Goal: Task Accomplishment & Management: Use online tool/utility

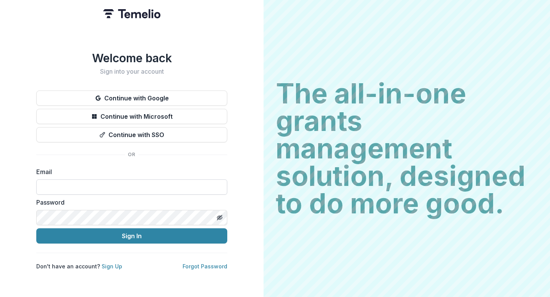
click at [80, 184] on input at bounding box center [131, 187] width 191 height 15
type input "**********"
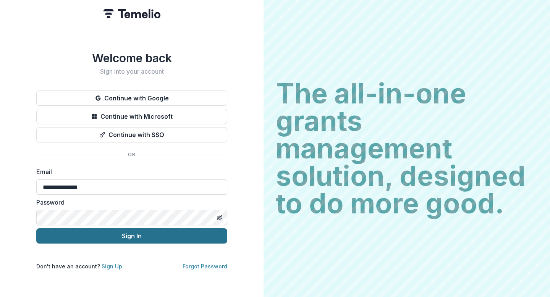
click at [133, 230] on button "Sign In" at bounding box center [131, 236] width 191 height 15
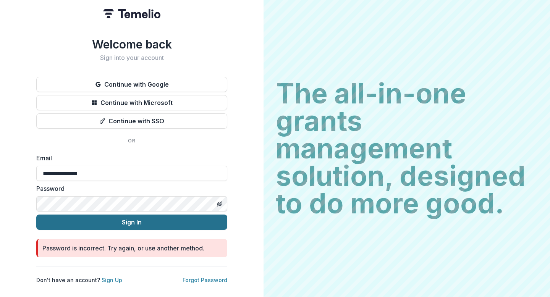
click at [149, 222] on button "Sign In" at bounding box center [131, 222] width 191 height 15
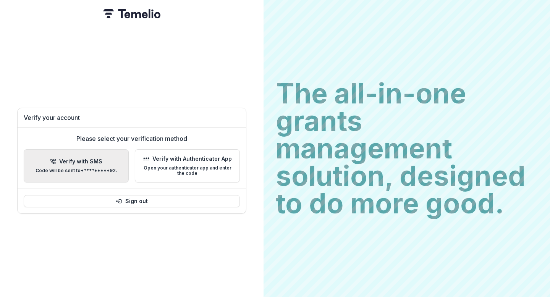
click at [103, 154] on button "Verify with SMS Code will be sent to +*********92 ." at bounding box center [76, 166] width 105 height 34
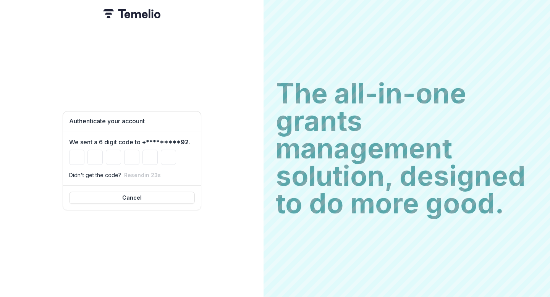
type input "*"
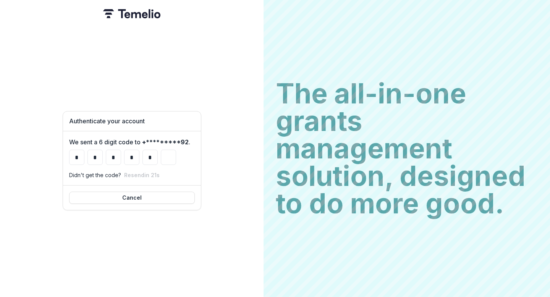
type input "*"
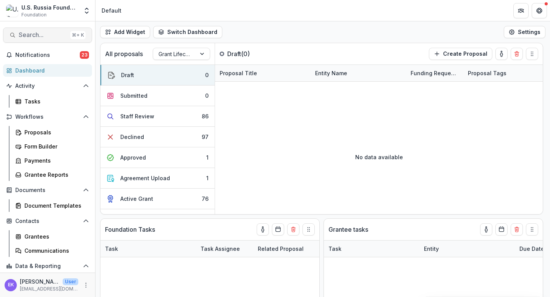
click at [38, 35] on span "Search..." at bounding box center [43, 34] width 49 height 7
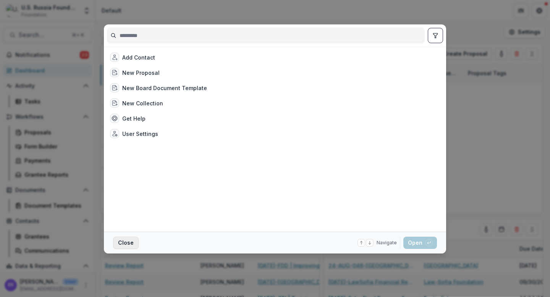
click at [131, 242] on button "Close" at bounding box center [126, 243] width 26 height 12
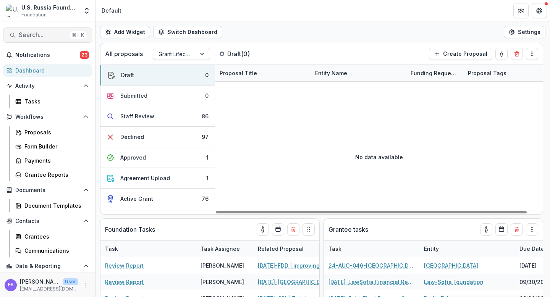
click at [45, 36] on span "Search..." at bounding box center [43, 34] width 49 height 7
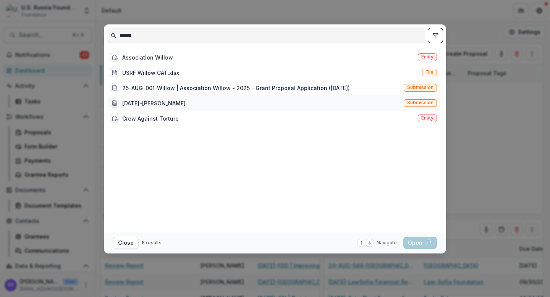
type input "******"
click at [154, 103] on div "22-AUG-04-Willow" at bounding box center [153, 103] width 63 height 8
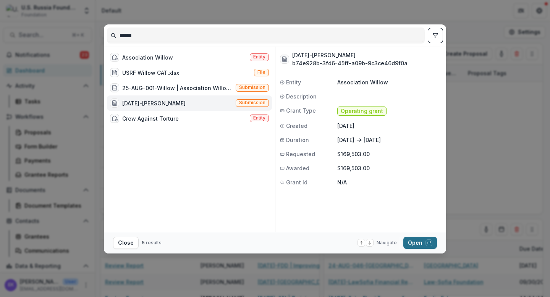
click at [424, 246] on button "Open with enter key" at bounding box center [421, 243] width 34 height 12
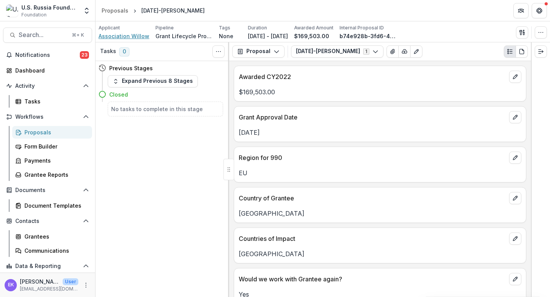
click at [134, 35] on span "Association Willow" at bounding box center [124, 36] width 51 height 8
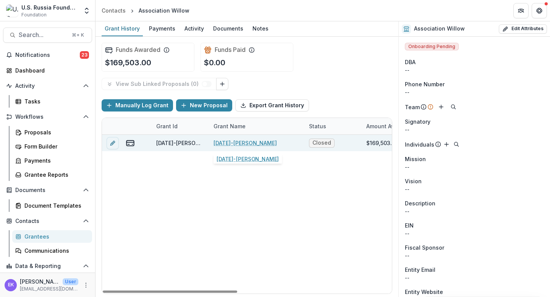
click at [240, 143] on link "22-AUG-04-Willow" at bounding box center [245, 143] width 63 height 8
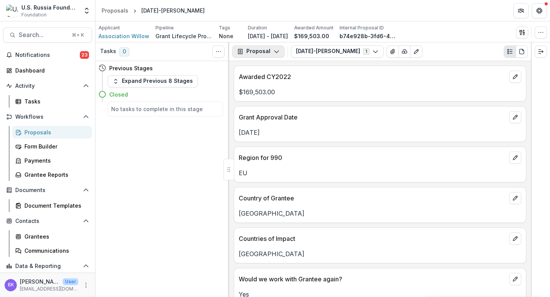
click at [274, 53] on icon "button" at bounding box center [277, 52] width 6 height 6
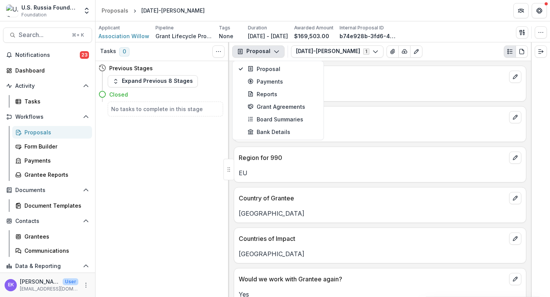
click at [274, 53] on icon "button" at bounding box center [277, 52] width 6 height 6
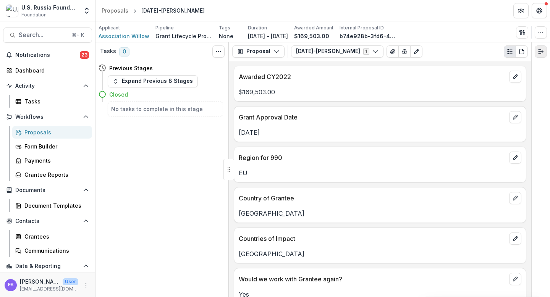
click at [542, 52] on line "Expand right" at bounding box center [541, 52] width 5 height 0
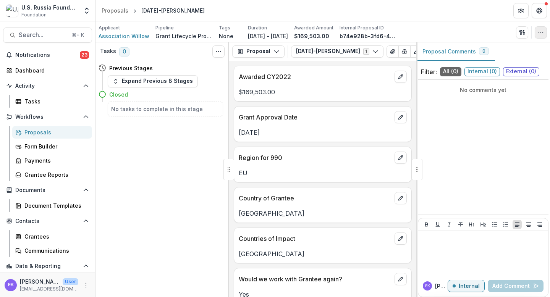
click at [543, 33] on icon "button" at bounding box center [541, 32] width 6 height 6
click at [429, 53] on icon "Plaintext view" at bounding box center [432, 52] width 6 height 6
click at [267, 51] on button "Proposal" at bounding box center [258, 51] width 52 height 12
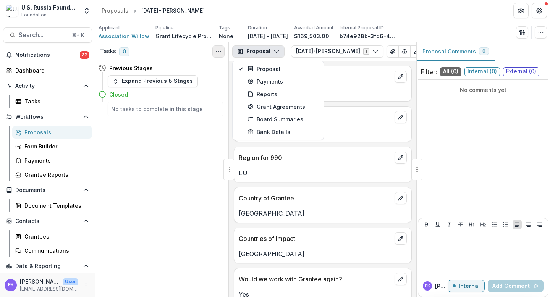
click at [223, 55] on button "Toggle View Cancelled Tasks" at bounding box center [218, 51] width 12 height 12
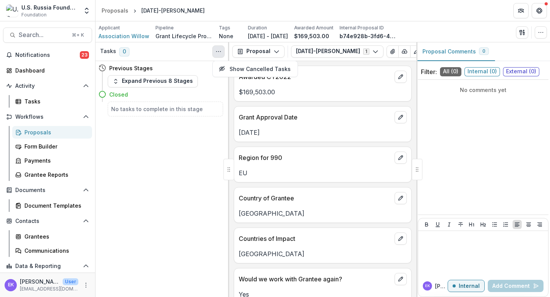
click at [223, 55] on button "Toggle View Cancelled Tasks" at bounding box center [218, 51] width 12 height 12
click at [262, 52] on button "Proposal" at bounding box center [258, 51] width 52 height 12
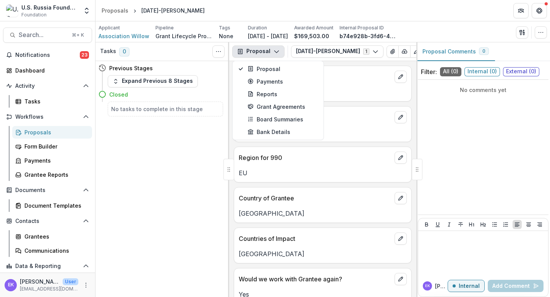
click at [259, 54] on button "Proposal" at bounding box center [258, 51] width 52 height 12
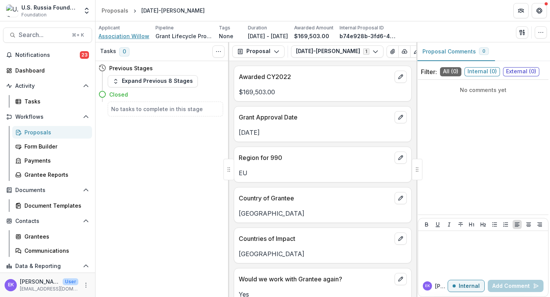
click at [123, 38] on span "Association Willow" at bounding box center [124, 36] width 51 height 8
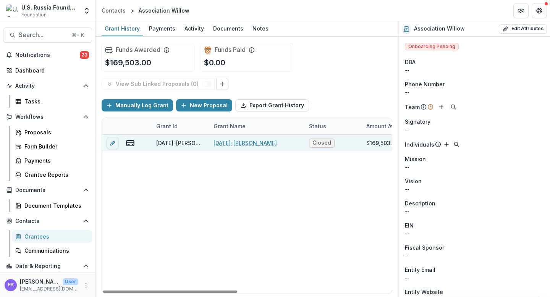
click at [236, 145] on link "22-AUG-04-Willow" at bounding box center [245, 143] width 63 height 8
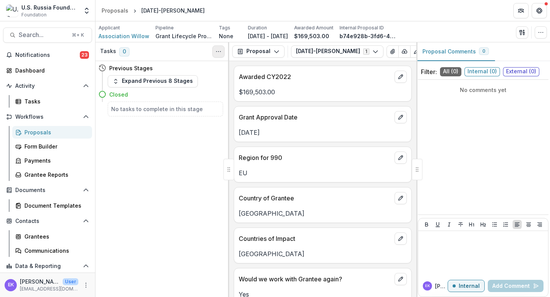
click at [217, 52] on icon "Toggle View Cancelled Tasks" at bounding box center [219, 52] width 6 height 6
click at [262, 57] on button "Proposal" at bounding box center [258, 51] width 52 height 12
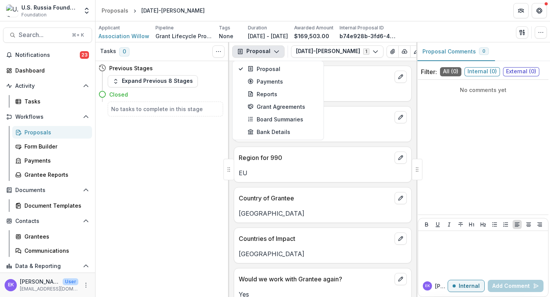
click at [261, 57] on button "Proposal" at bounding box center [258, 51] width 52 height 12
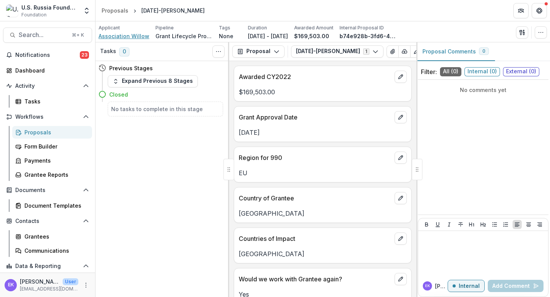
click at [131, 36] on span "Association Willow" at bounding box center [124, 36] width 51 height 8
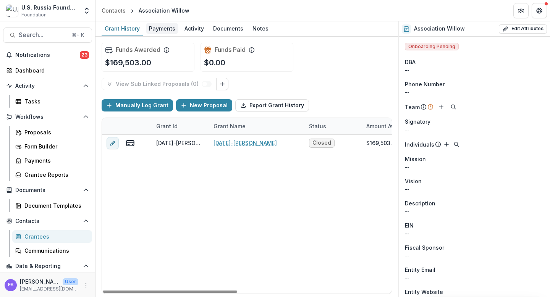
click at [164, 26] on div "Payments" at bounding box center [162, 28] width 32 height 11
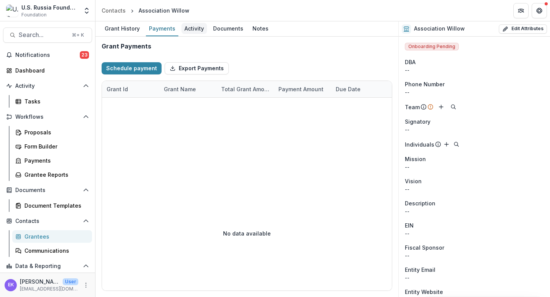
click at [198, 24] on div "Activity" at bounding box center [195, 28] width 26 height 11
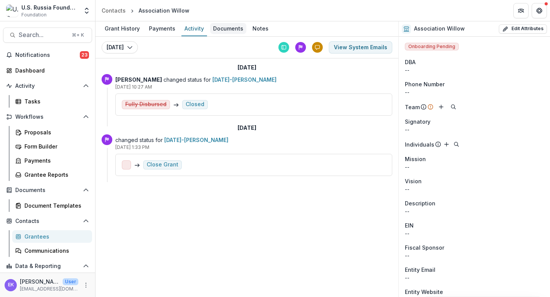
click at [214, 28] on div "Documents" at bounding box center [228, 28] width 36 height 11
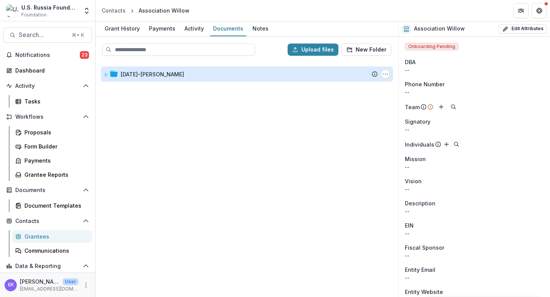
click at [135, 75] on div "22-AUG-04-Willow" at bounding box center [152, 74] width 63 height 8
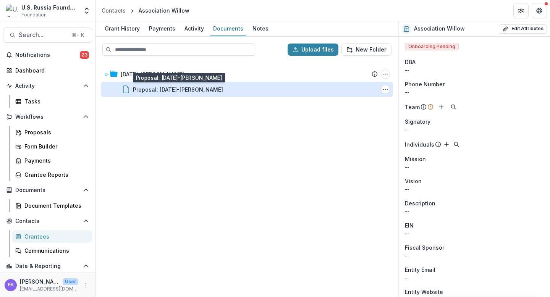
click at [152, 86] on div "Proposal: 22-AUG-04-Willow" at bounding box center [178, 90] width 90 height 8
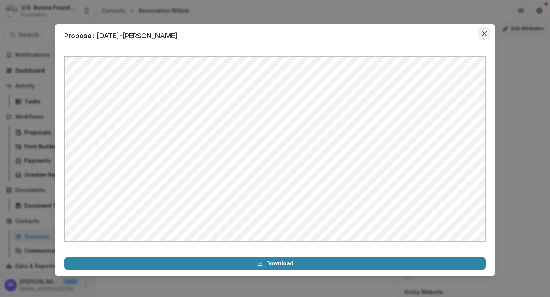
click at [483, 32] on icon "Close" at bounding box center [484, 33] width 5 height 5
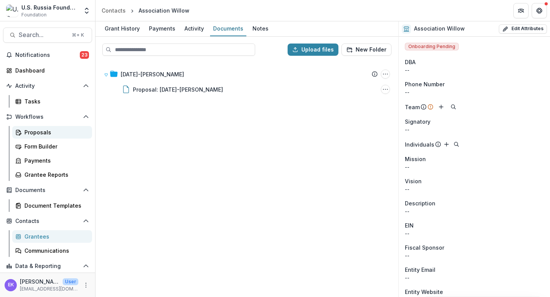
click at [39, 131] on div "Proposals" at bounding box center [55, 132] width 62 height 8
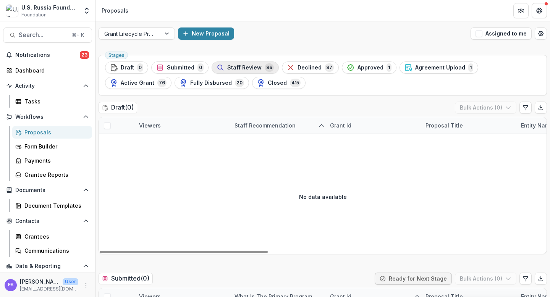
click at [251, 66] on span "Staff Review" at bounding box center [244, 68] width 34 height 6
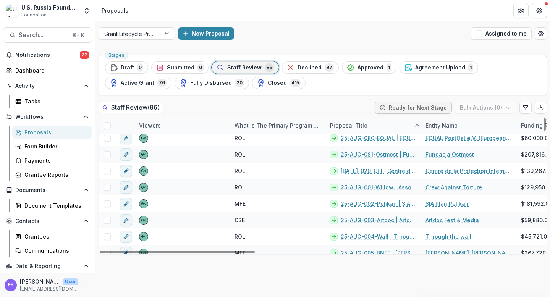
scroll to position [240, 0]
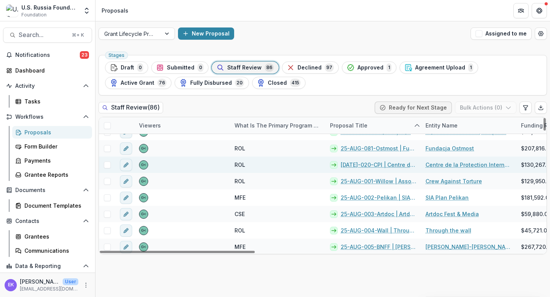
click at [398, 164] on link "25 AUG-020-CPI | Centre de la Protection Internationale - 2025 - Grant Proposal…" at bounding box center [379, 165] width 76 height 8
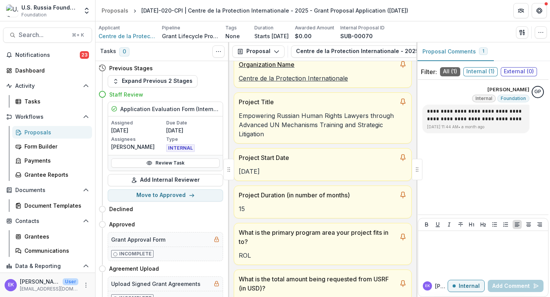
scroll to position [56, 0]
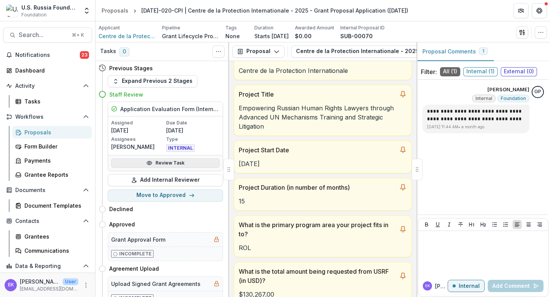
click at [195, 164] on link "Review Task" at bounding box center [165, 163] width 109 height 9
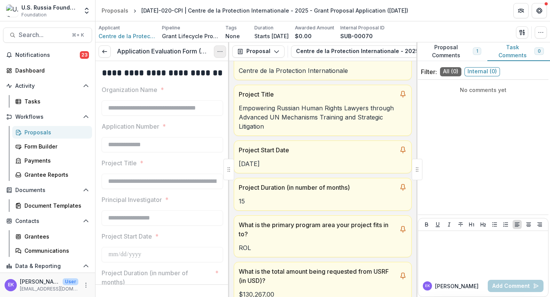
click at [220, 48] on button "Options" at bounding box center [220, 51] width 12 height 12
click at [187, 67] on link "View task" at bounding box center [184, 69] width 82 height 13
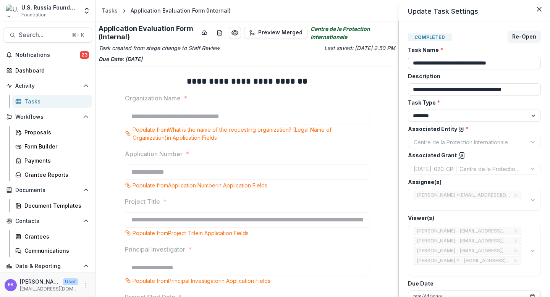
click at [235, 35] on div "**********" at bounding box center [275, 148] width 550 height 297
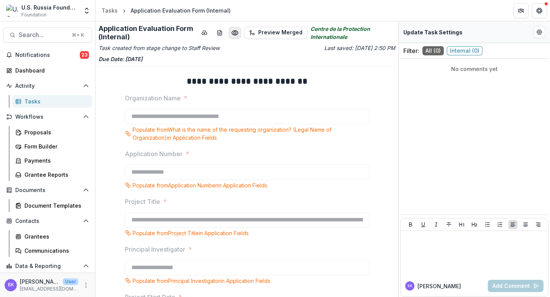
click at [235, 33] on circle "Preview b42e45f8-596b-4430-bae2-d440c99f3056.pdf" at bounding box center [235, 33] width 2 height 2
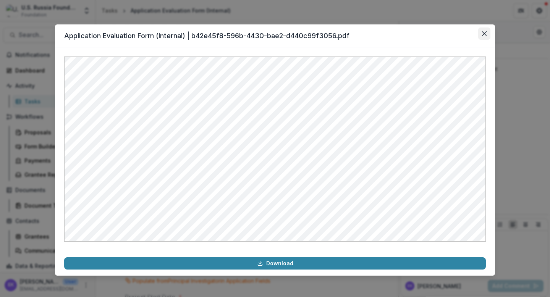
click at [483, 32] on icon "Close" at bounding box center [484, 33] width 5 height 5
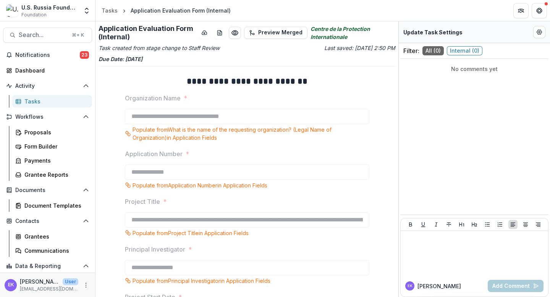
click at [113, 11] on div "Tasks" at bounding box center [110, 10] width 16 height 8
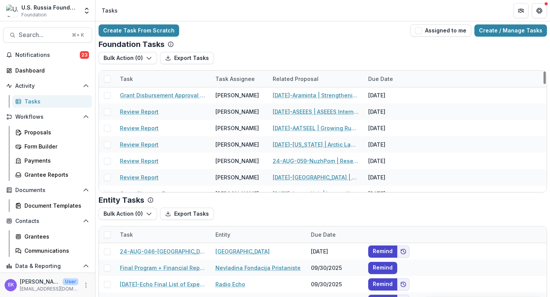
scroll to position [67, 0]
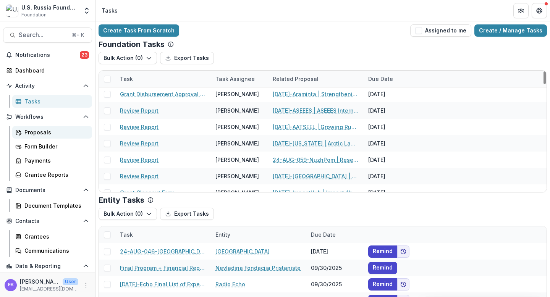
click at [51, 133] on div "Proposals" at bounding box center [55, 132] width 62 height 8
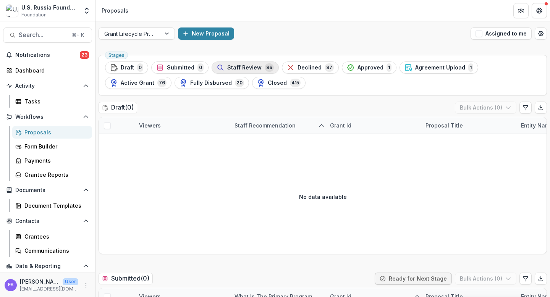
click at [234, 67] on span "Staff Review" at bounding box center [244, 68] width 34 height 6
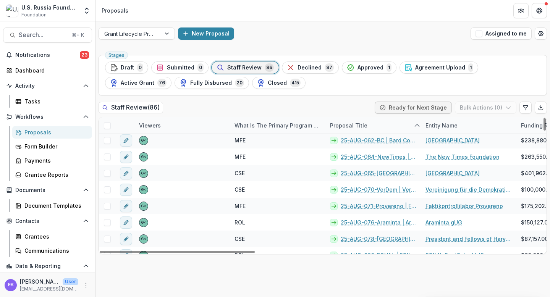
scroll to position [160, 0]
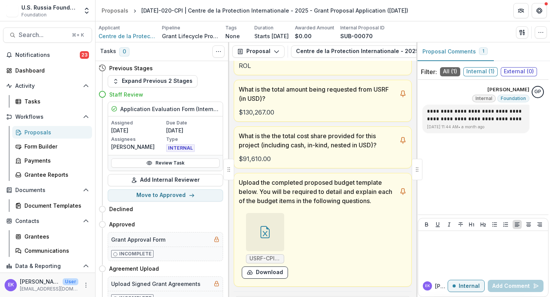
scroll to position [241, 0]
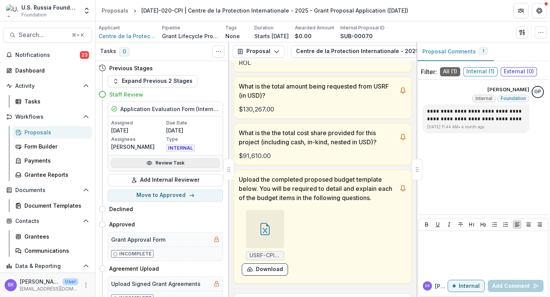
click at [189, 165] on link "Review Task" at bounding box center [165, 163] width 109 height 9
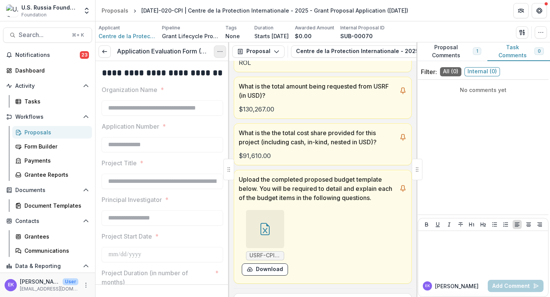
click at [215, 49] on button "Options" at bounding box center [220, 51] width 12 height 12
click at [195, 65] on link "View task" at bounding box center [184, 69] width 82 height 13
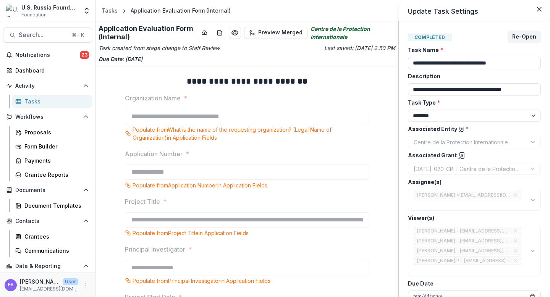
click at [232, 32] on div "**********" at bounding box center [275, 148] width 550 height 297
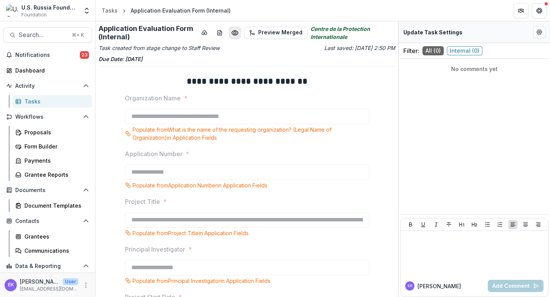
click at [235, 32] on icon "Preview b42e45f8-596b-4430-bae2-d440c99f3056.pdf" at bounding box center [235, 33] width 8 height 8
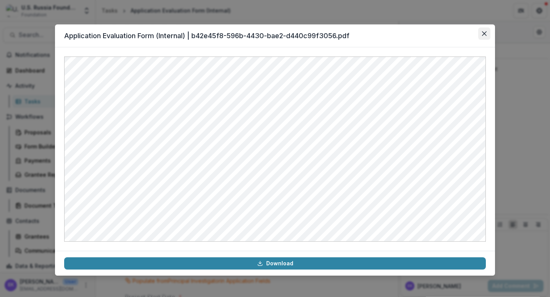
click at [486, 34] on icon "Close" at bounding box center [484, 33] width 5 height 5
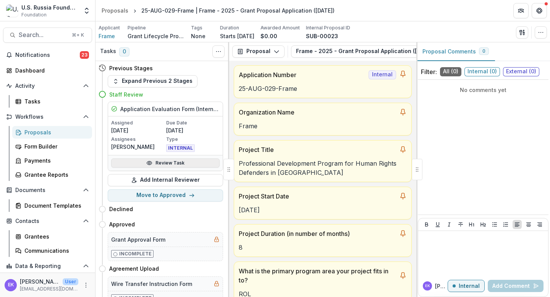
click at [162, 160] on link "Review Task" at bounding box center [165, 163] width 109 height 9
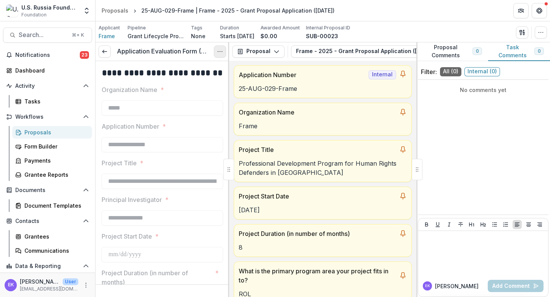
click at [218, 52] on icon "Options" at bounding box center [220, 52] width 6 height 6
click at [201, 66] on link "View task" at bounding box center [184, 69] width 82 height 13
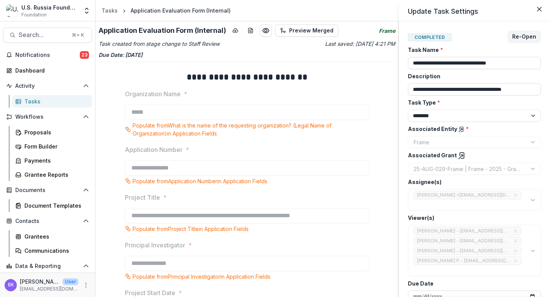
click at [267, 32] on div "**********" at bounding box center [275, 148] width 550 height 297
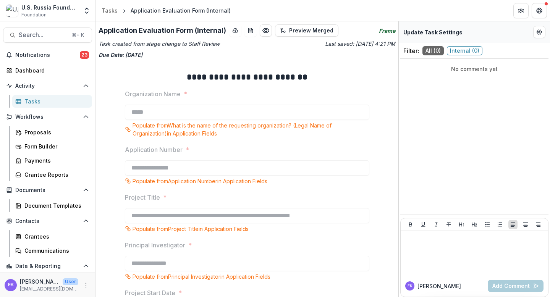
click at [267, 32] on icon "Preview 938bbe90-ffe9-48a8-8fd7-d54ee92aa636.pdf" at bounding box center [266, 31] width 8 height 8
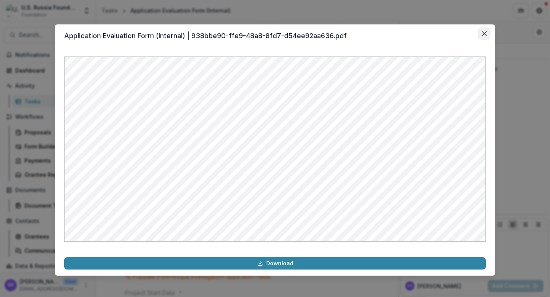
click at [483, 33] on icon "Close" at bounding box center [484, 33] width 5 height 5
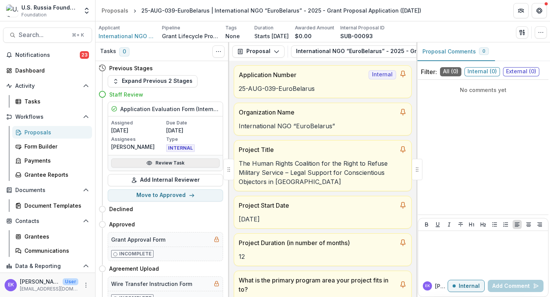
click at [161, 162] on link "Review Task" at bounding box center [165, 163] width 109 height 9
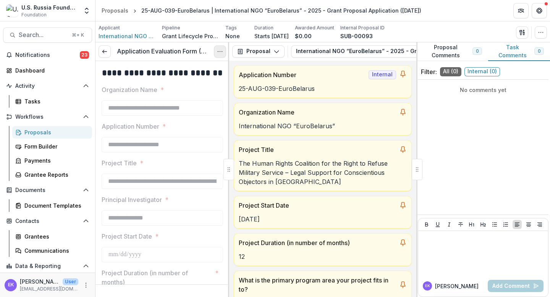
click at [218, 53] on icon "Options" at bounding box center [220, 52] width 6 height 6
click at [199, 64] on link "View task" at bounding box center [184, 69] width 82 height 13
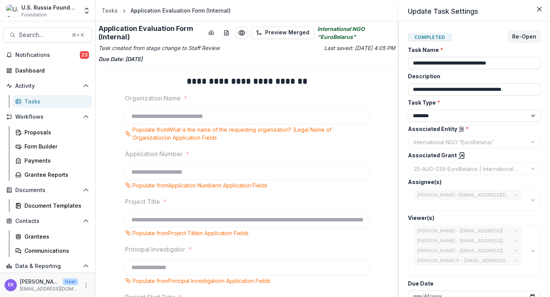
click at [244, 30] on div "**********" at bounding box center [275, 148] width 550 height 297
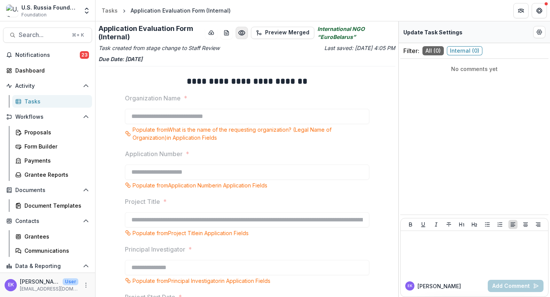
click at [244, 34] on icon "Preview a8383419-fe93-4dc4-a433-9da67badb05f.pdf" at bounding box center [242, 33] width 8 height 8
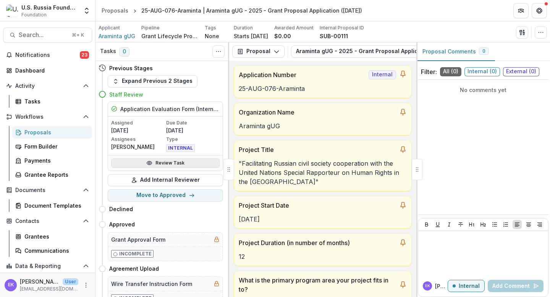
click at [156, 162] on link "Review Task" at bounding box center [165, 163] width 109 height 9
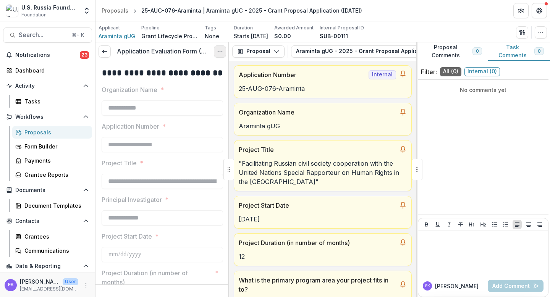
click at [217, 52] on icon "Options" at bounding box center [220, 52] width 6 height 6
click at [188, 68] on link "View task" at bounding box center [184, 69] width 82 height 13
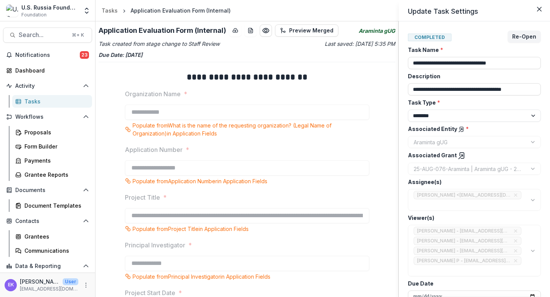
click at [265, 31] on div "**********" at bounding box center [275, 148] width 550 height 297
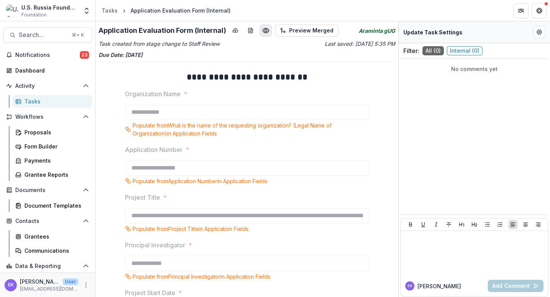
click at [265, 29] on circle "Preview 587c1dc0-4f90-43a4-bb1f-bfd60a07608b.pdf" at bounding box center [266, 30] width 2 height 2
